Goal: Navigation & Orientation: Understand site structure

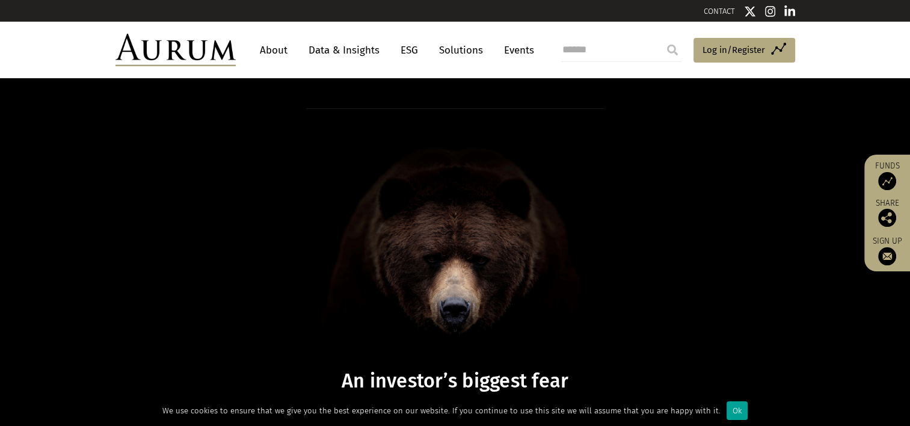
click at [727, 407] on div "Ok" at bounding box center [737, 410] width 21 height 19
click at [276, 49] on link "About" at bounding box center [274, 50] width 40 height 22
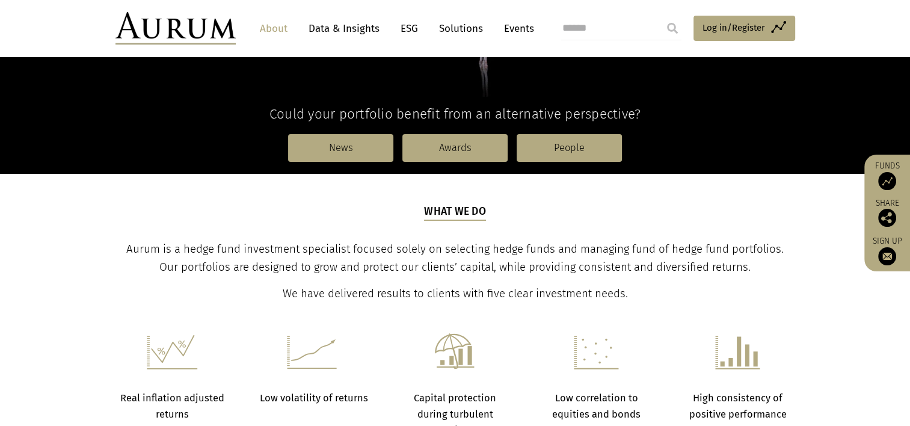
scroll to position [301, 0]
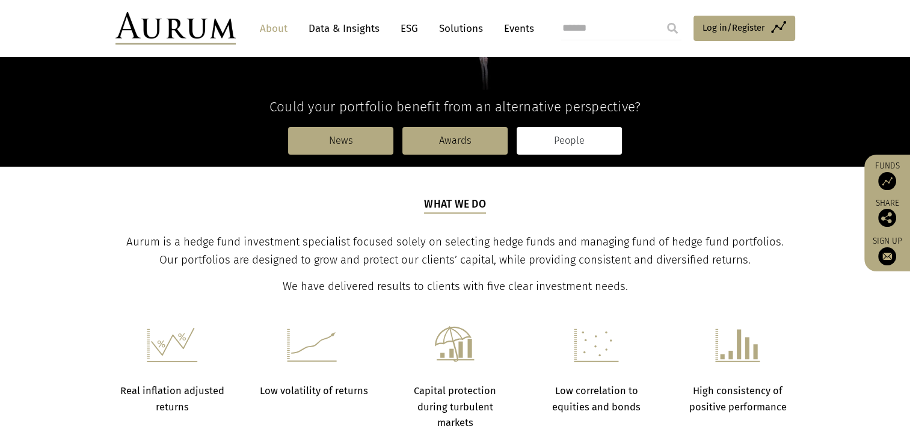
click at [554, 142] on link "People" at bounding box center [569, 141] width 105 height 28
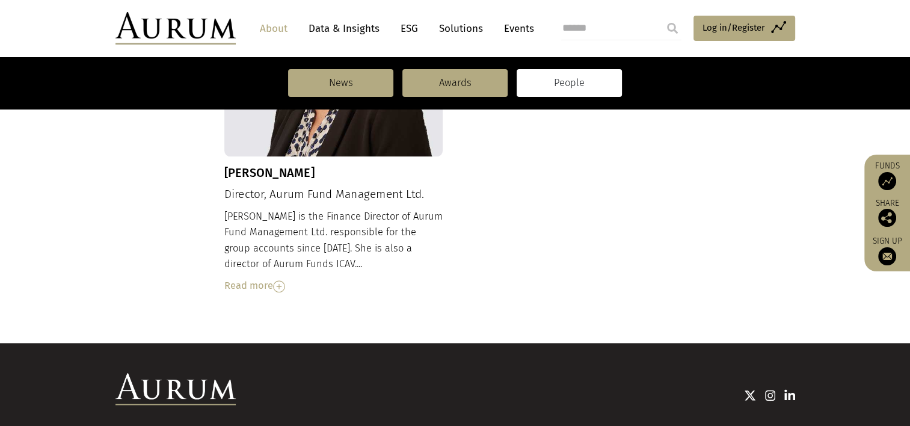
scroll to position [1428, 0]
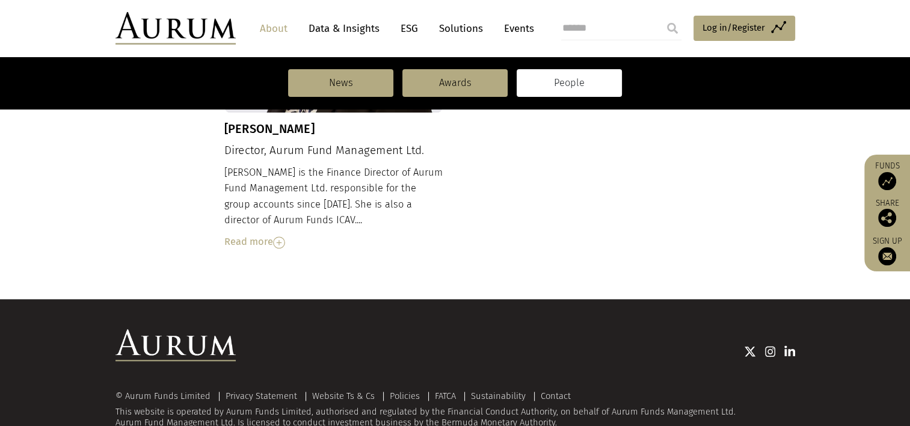
click at [794, 345] on img at bounding box center [790, 351] width 11 height 12
